Goal: Use online tool/utility: Utilize a website feature to perform a specific function

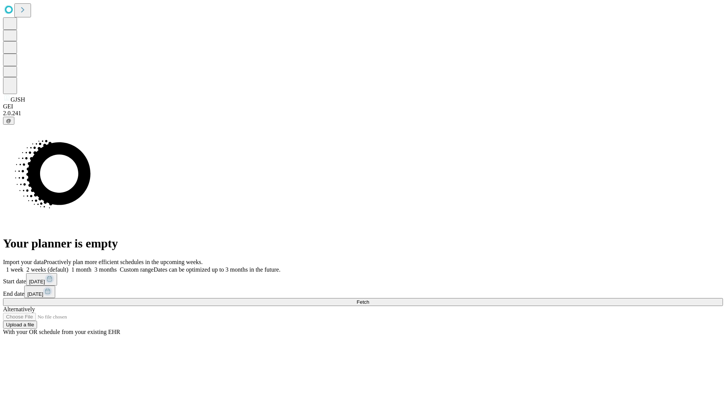
click at [369, 299] on span "Fetch" at bounding box center [362, 302] width 12 height 6
